Goal: Information Seeking & Learning: Learn about a topic

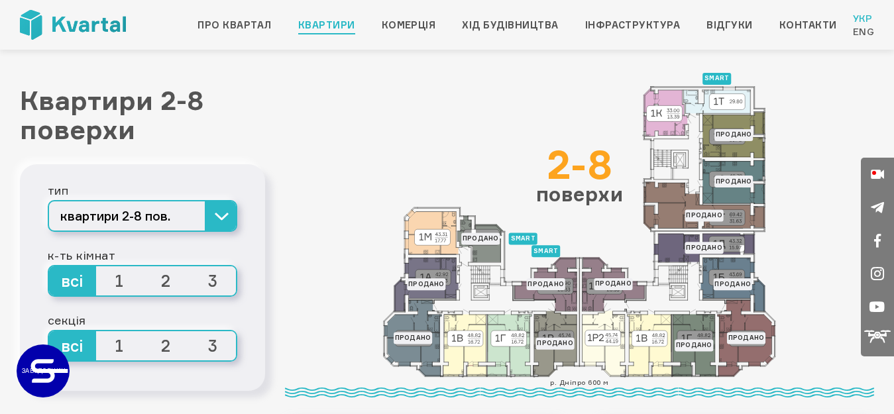
click at [199, 280] on link "квартири 9-10 пов." at bounding box center [142, 277] width 187 height 29
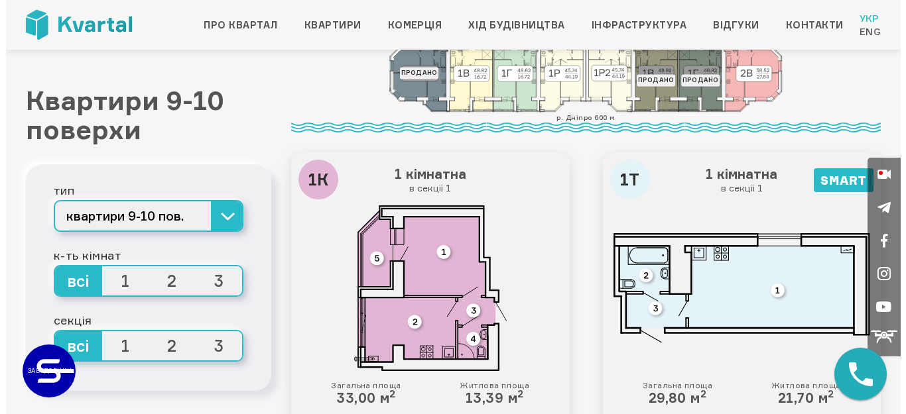
scroll to position [331, 0]
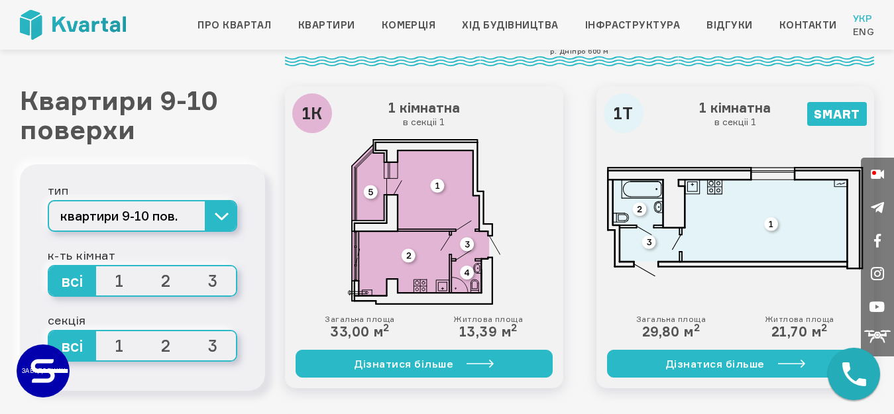
click at [718, 46] on icon at bounding box center [747, 7] width 58 height 77
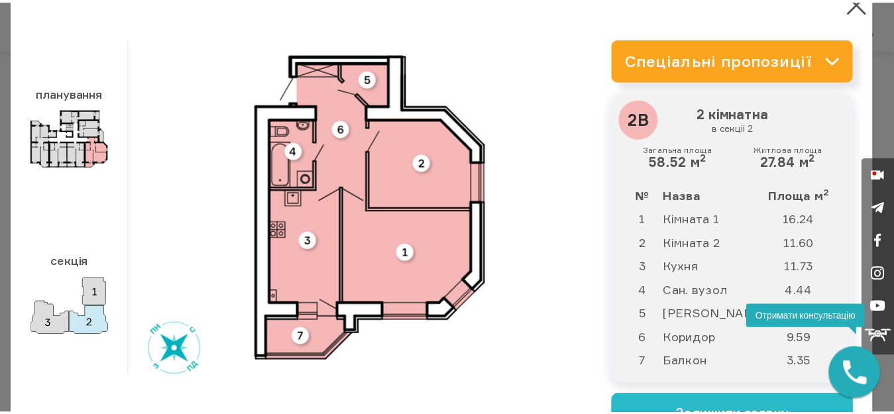
scroll to position [0, 0]
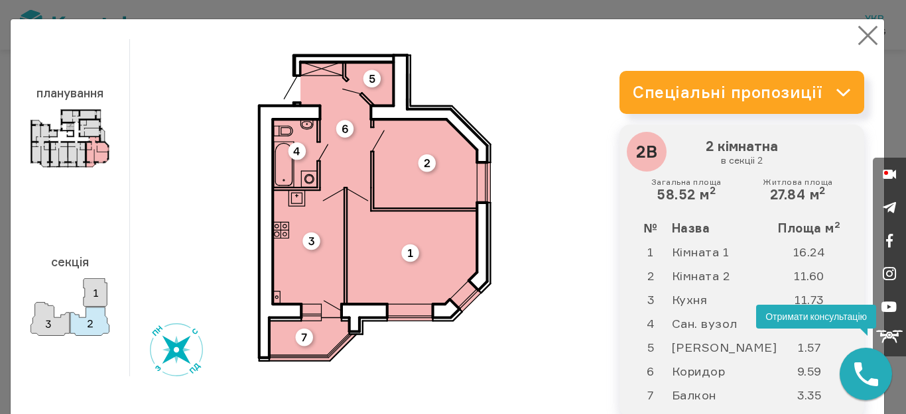
click at [855, 34] on button "×" at bounding box center [868, 36] width 26 height 26
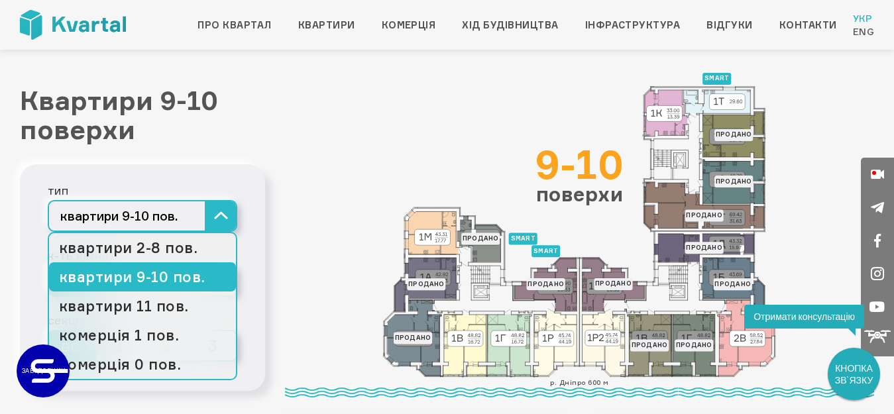
click at [221, 212] on button "квартири 9-10 пов." at bounding box center [143, 216] width 190 height 32
click at [185, 300] on link "квартири 11 пов." at bounding box center [142, 306] width 187 height 29
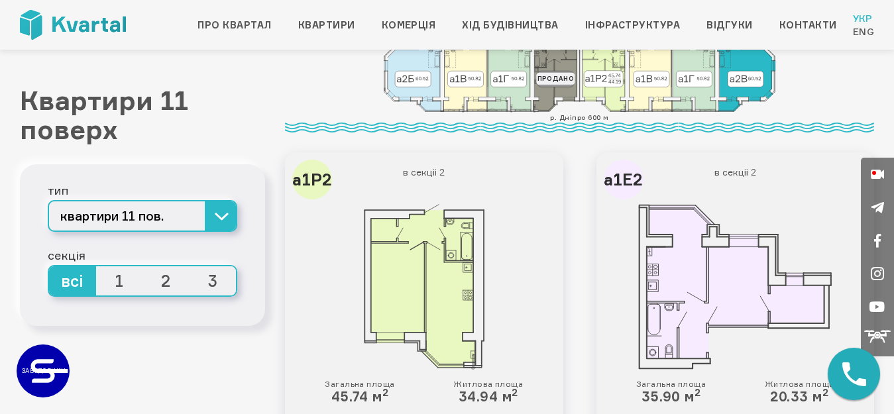
click at [718, 112] on icon at bounding box center [747, 73] width 58 height 77
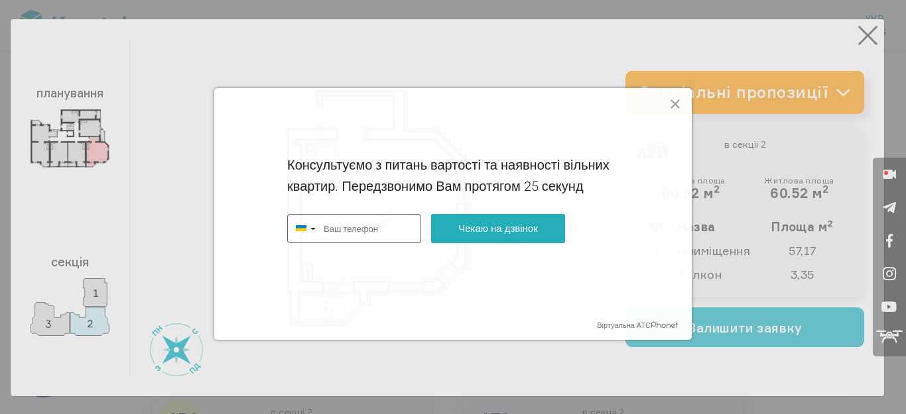
type input "+380"
click at [675, 105] on icon at bounding box center [675, 104] width 16 height 16
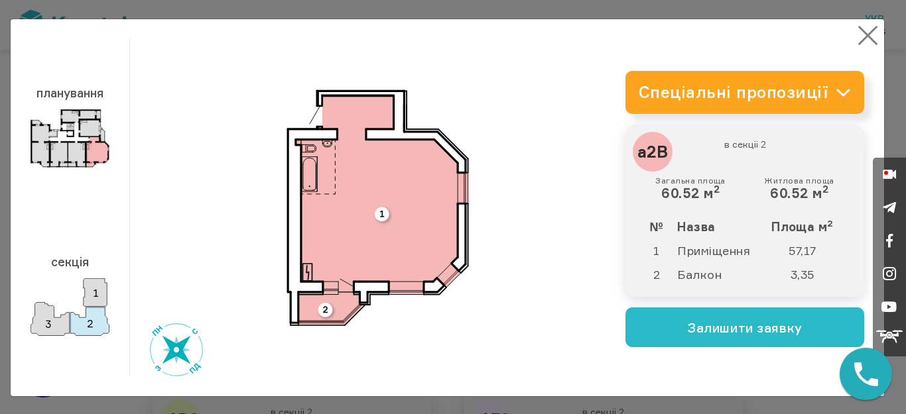
click at [855, 44] on button "×" at bounding box center [868, 36] width 26 height 26
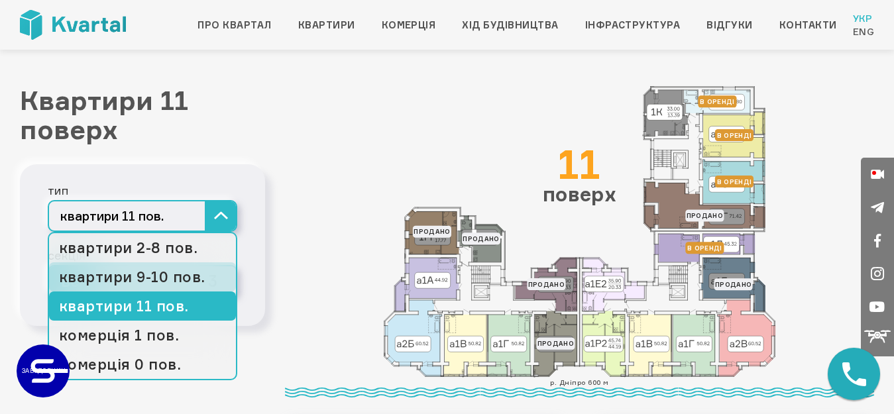
click at [198, 268] on link "квартири 9-10 пов." at bounding box center [142, 277] width 187 height 29
